Goal: Entertainment & Leisure: Consume media (video, audio)

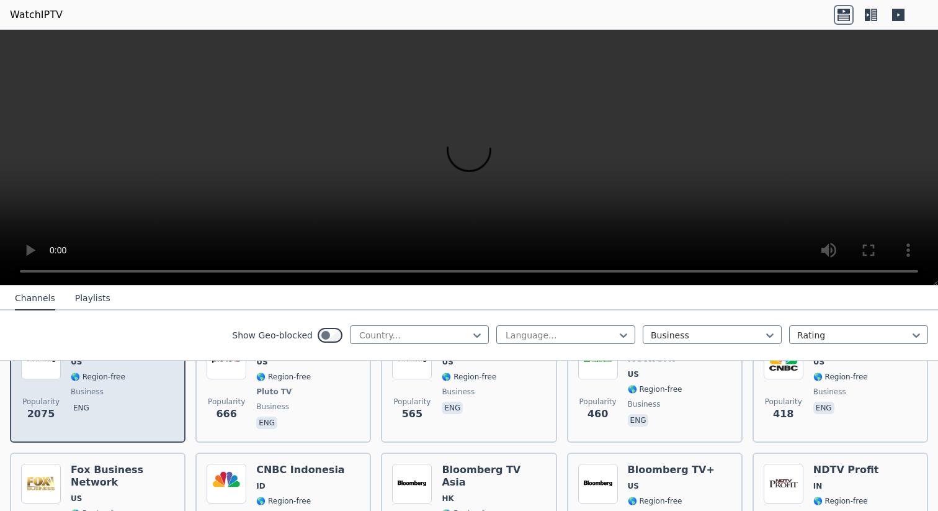
scroll to position [163, 0]
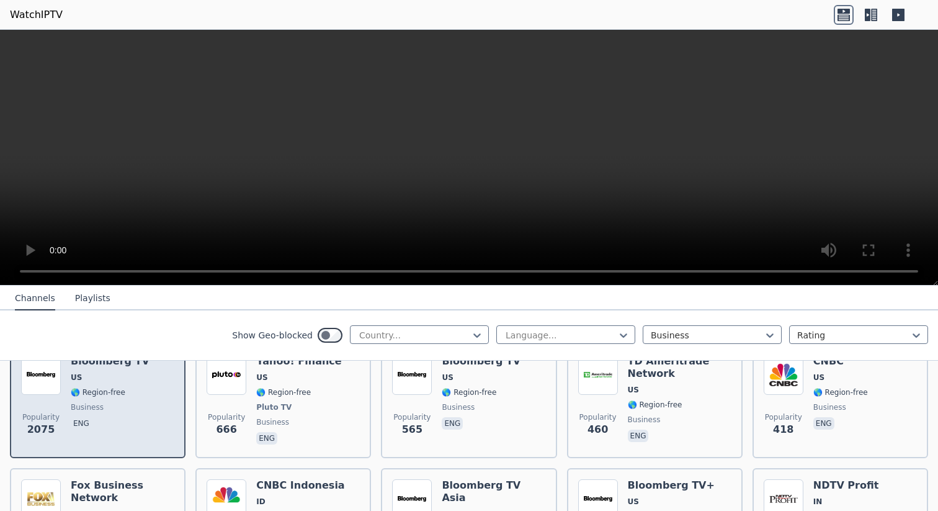
click at [115, 375] on span "US" at bounding box center [110, 377] width 79 height 10
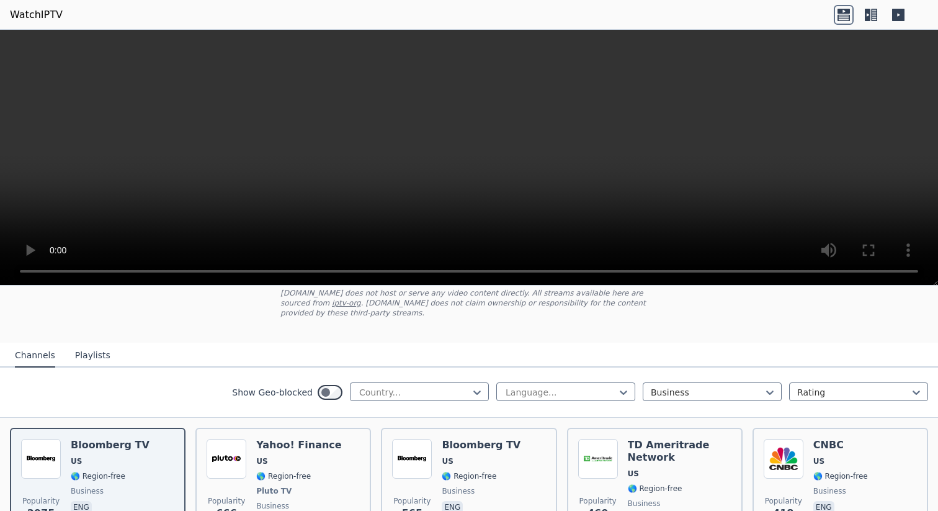
scroll to position [80, 0]
click at [507, 167] on video at bounding box center [469, 158] width 938 height 256
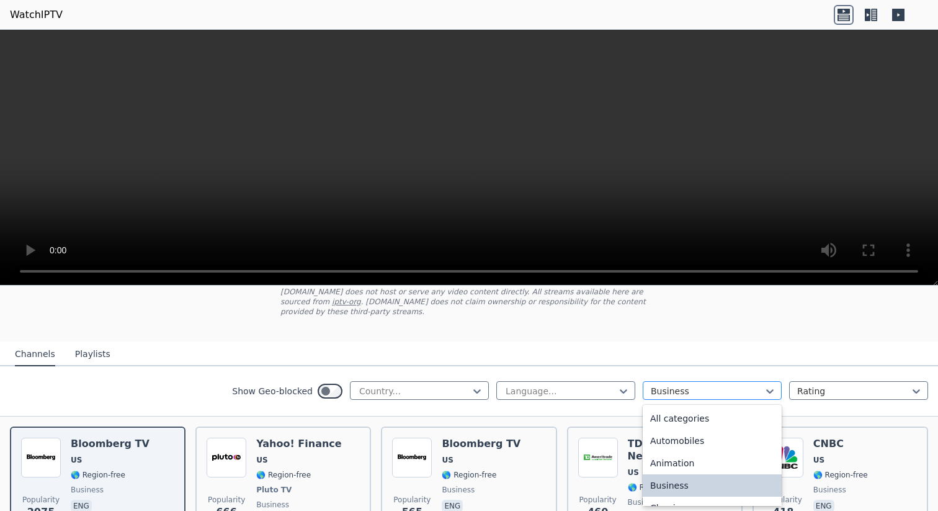
click at [675, 392] on div at bounding box center [707, 391] width 113 height 12
click at [676, 479] on div "General" at bounding box center [712, 483] width 139 height 22
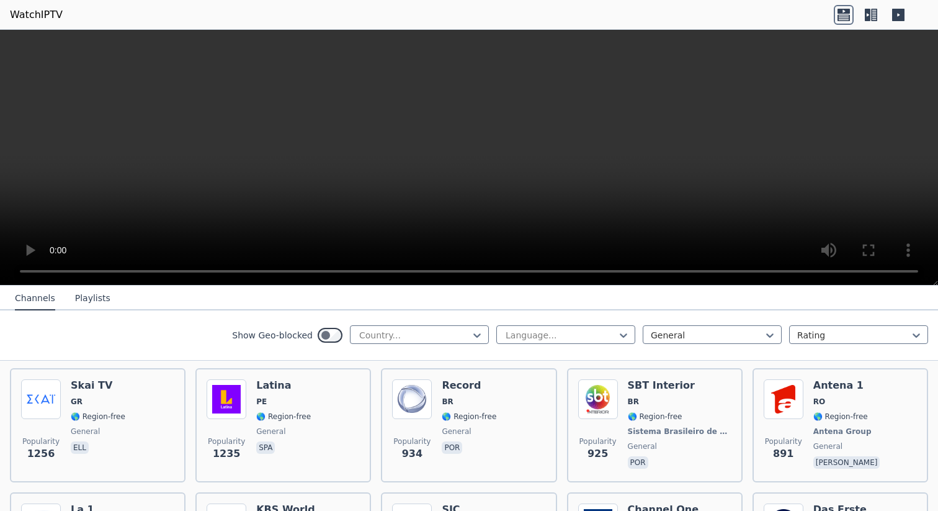
scroll to position [140, 0]
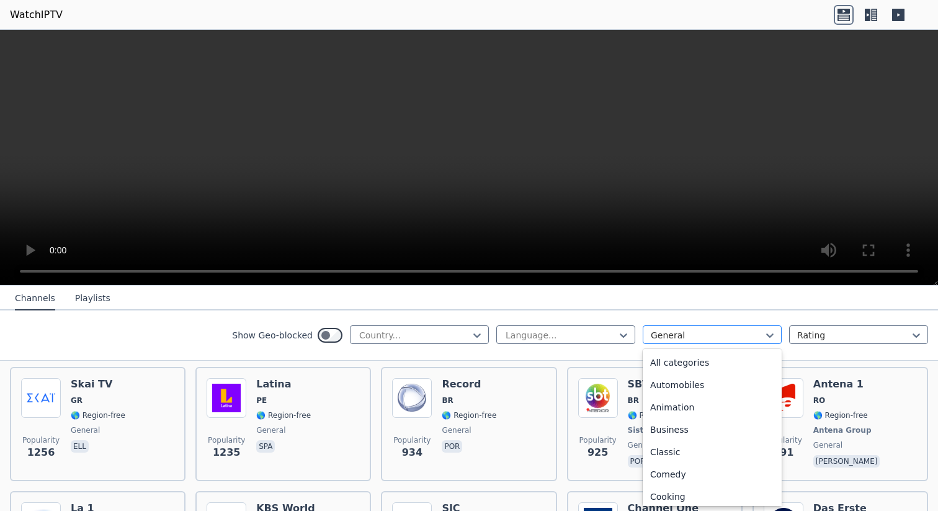
click at [675, 334] on div at bounding box center [707, 335] width 113 height 12
click at [689, 362] on div "All categories" at bounding box center [712, 362] width 139 height 22
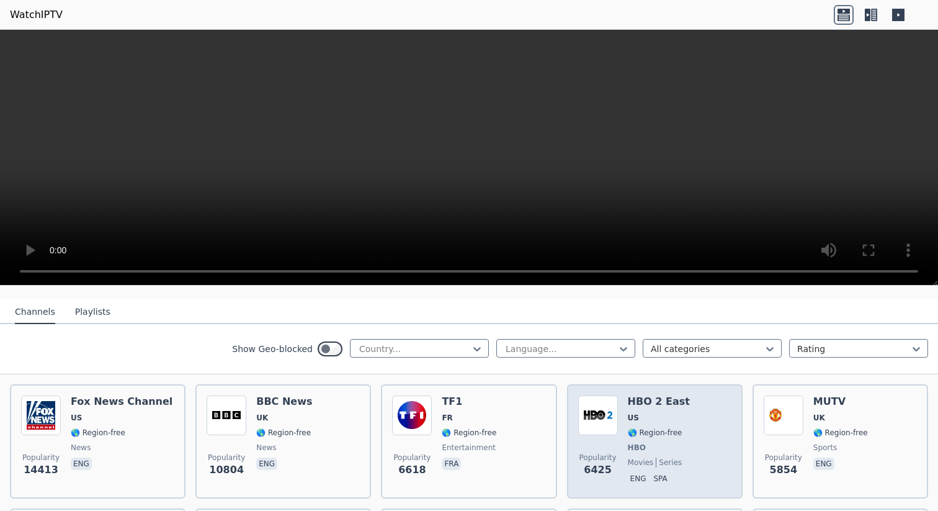
scroll to position [68, 0]
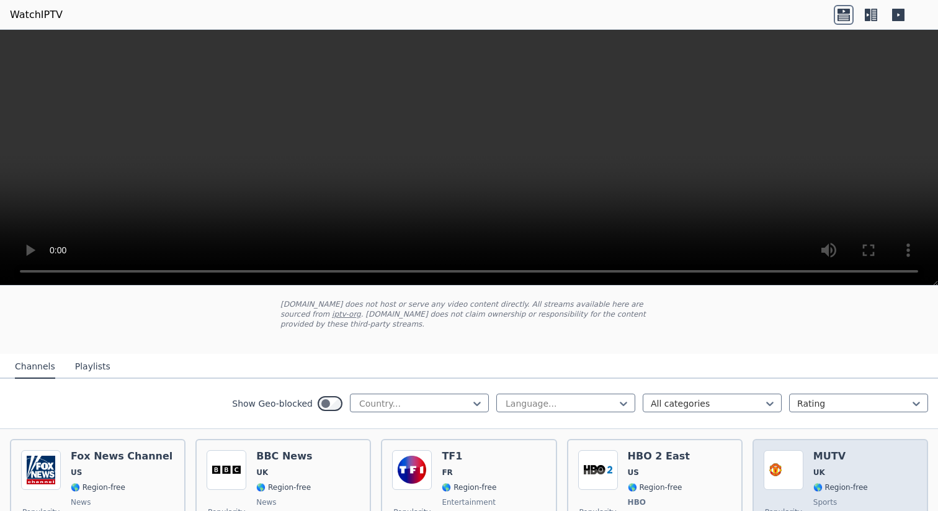
click at [828, 462] on h6 "MUTV" at bounding box center [840, 456] width 55 height 12
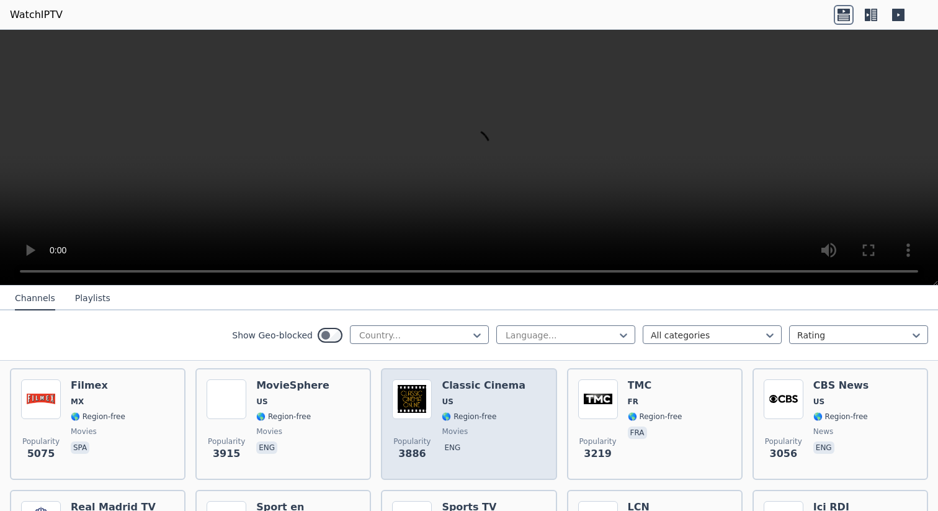
scroll to position [261, 0]
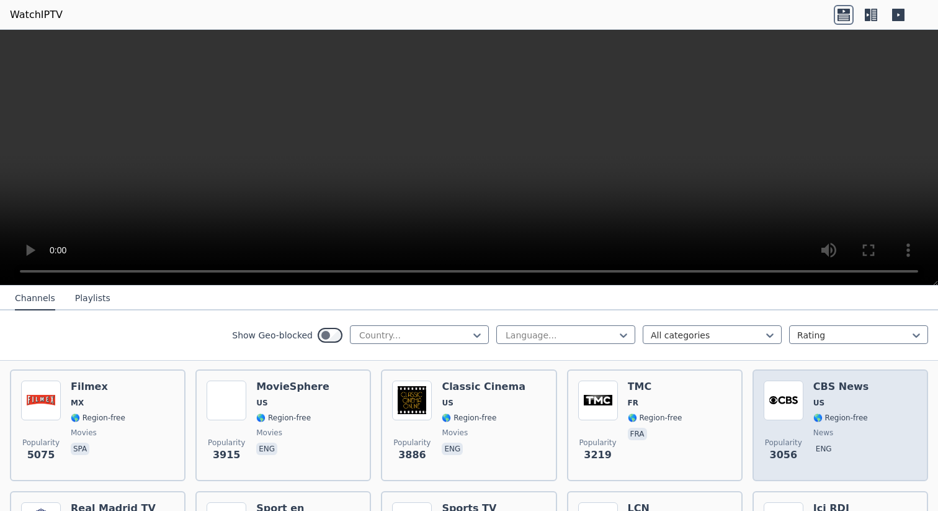
click at [781, 396] on img at bounding box center [784, 400] width 40 height 40
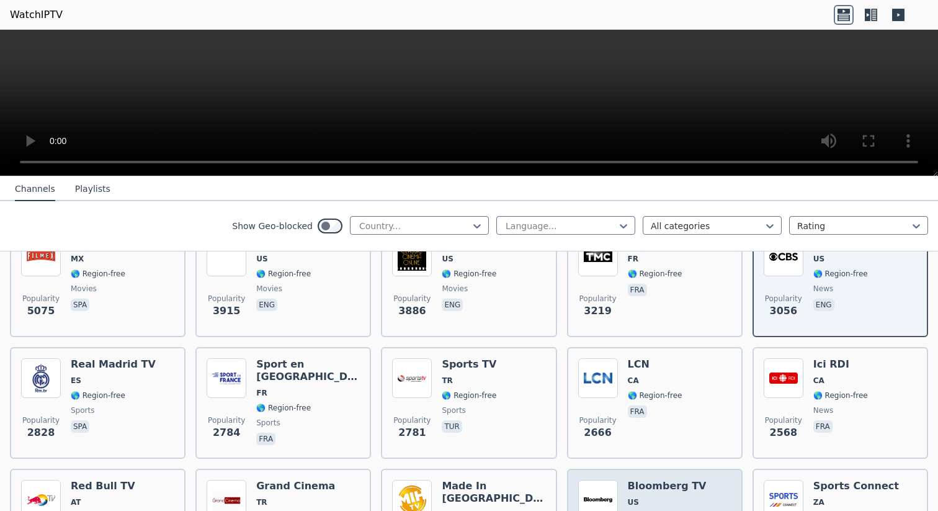
scroll to position [269, 0]
